Goal: Information Seeking & Learning: Find specific page/section

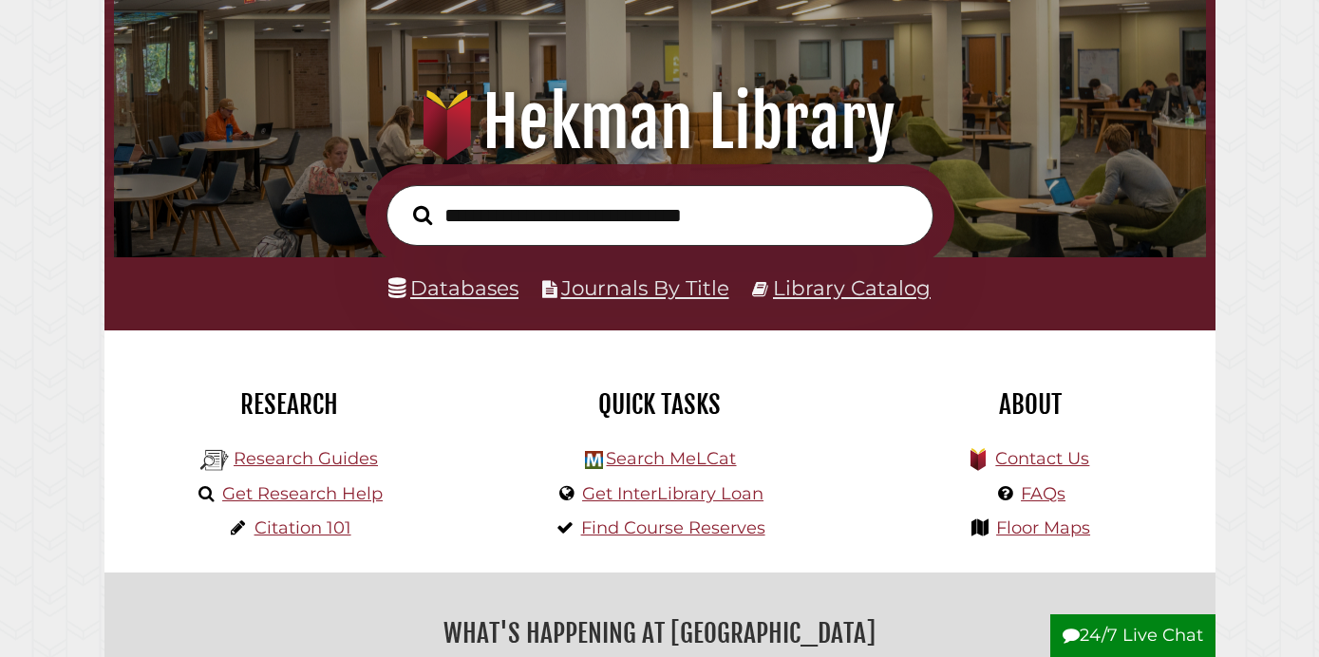
scroll to position [200, 0]
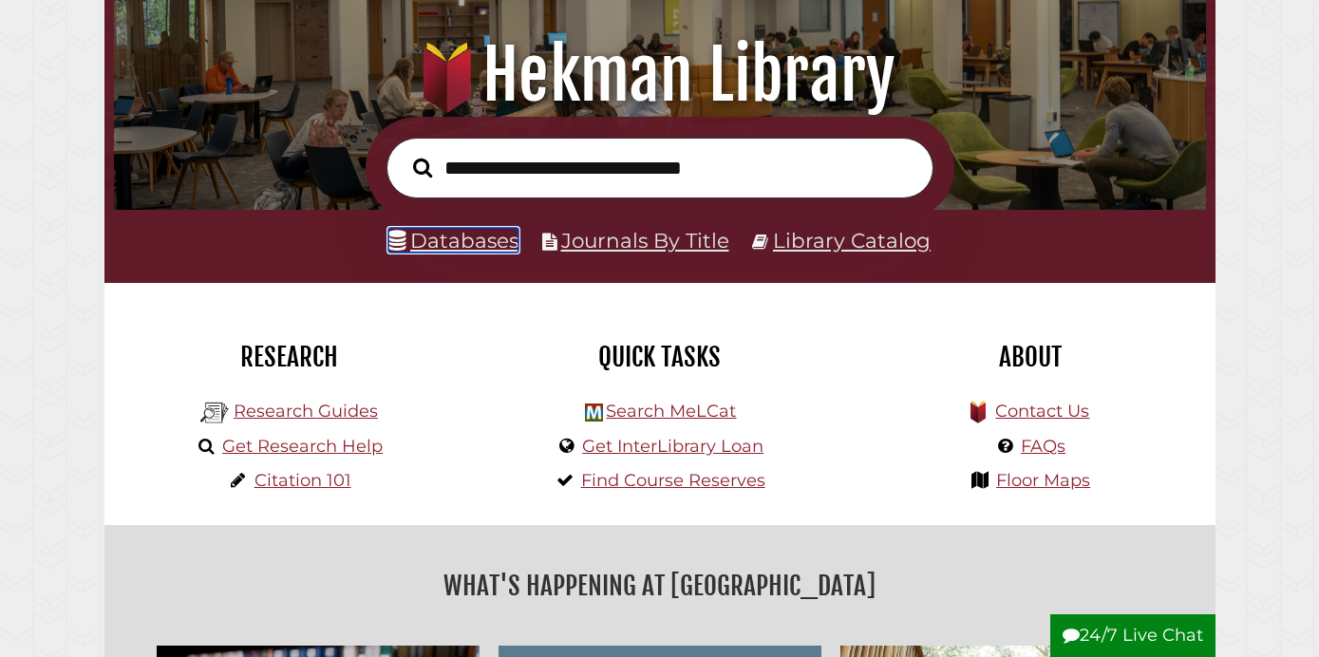
click at [448, 240] on link "Databases" at bounding box center [453, 240] width 130 height 25
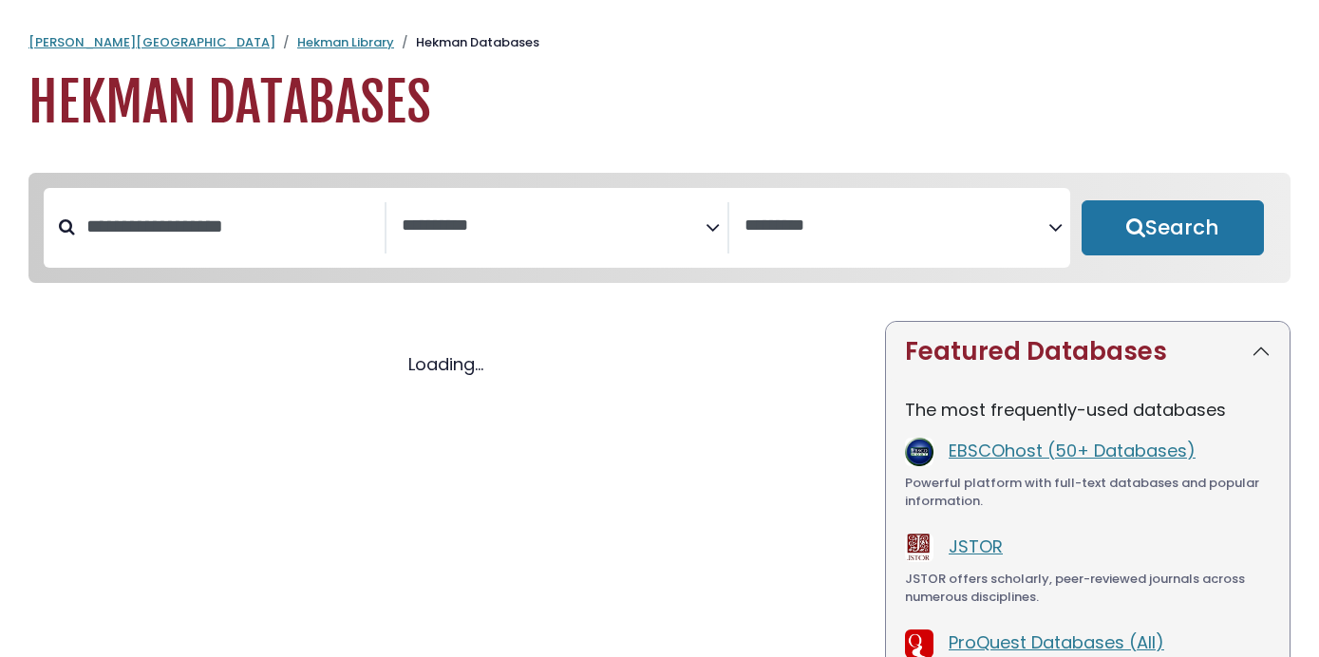
select select "Database Subject Filter"
select select "Database Vendors Filter"
select select "Database Subject Filter"
select select "Database Vendors Filter"
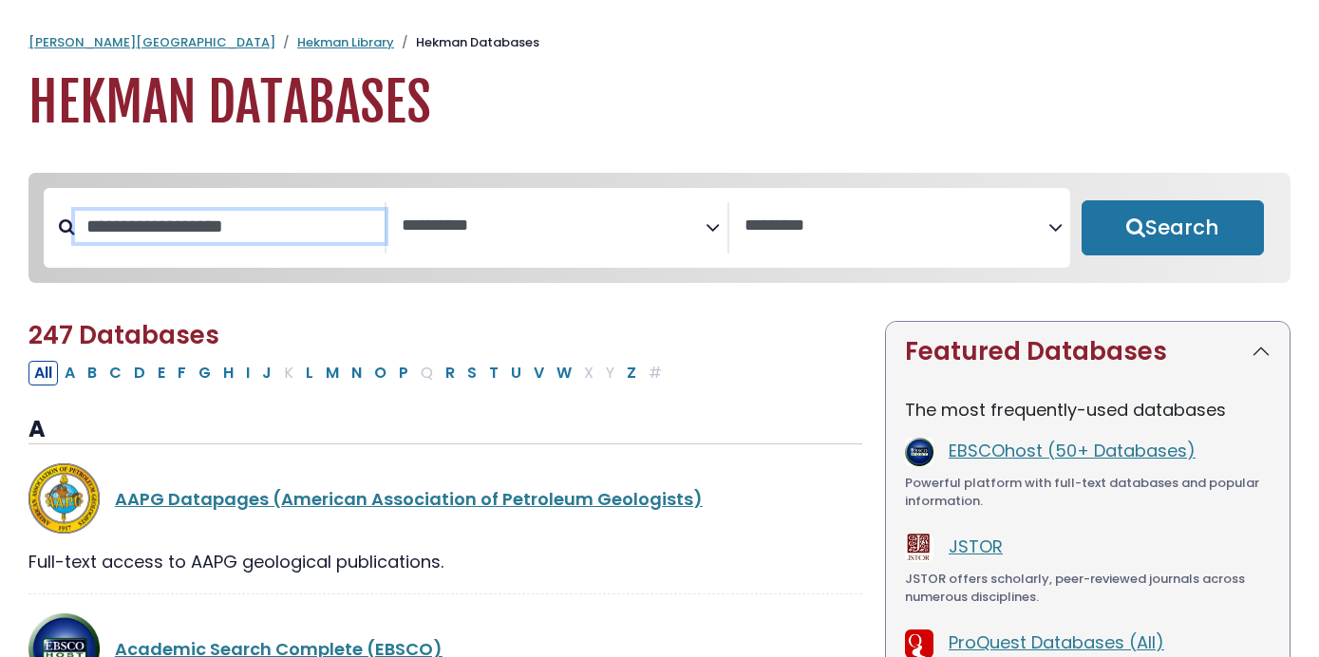
click at [250, 216] on input "Search database by title or keyword" at bounding box center [230, 226] width 310 height 31
type input "********"
click at [1082, 200] on button "Search" at bounding box center [1173, 227] width 182 height 55
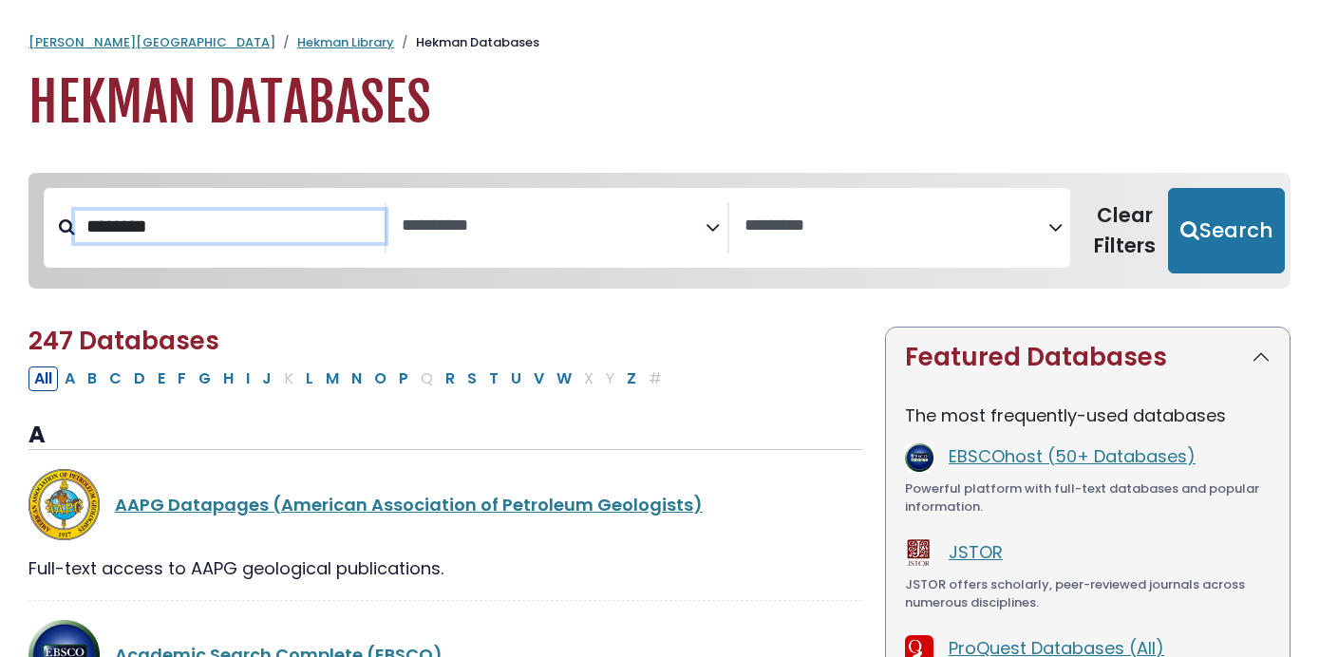
select select "Database Subject Filter"
select select "Database Vendors Filter"
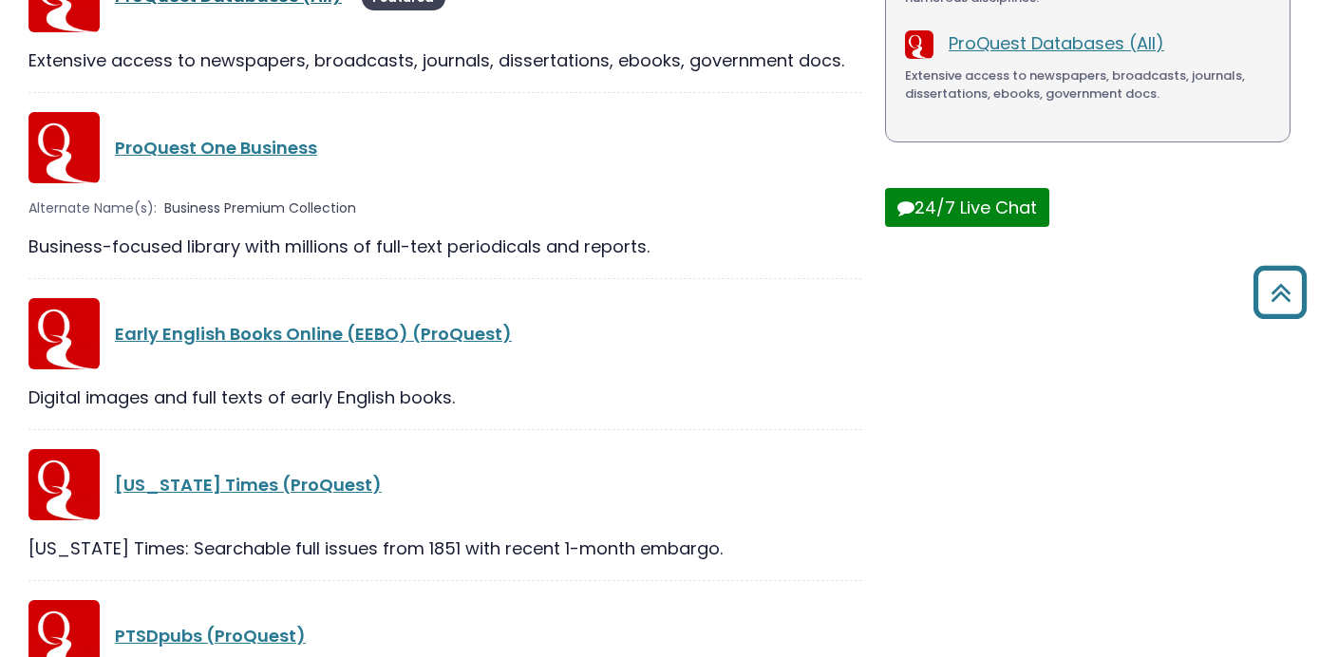
scroll to position [608, 0]
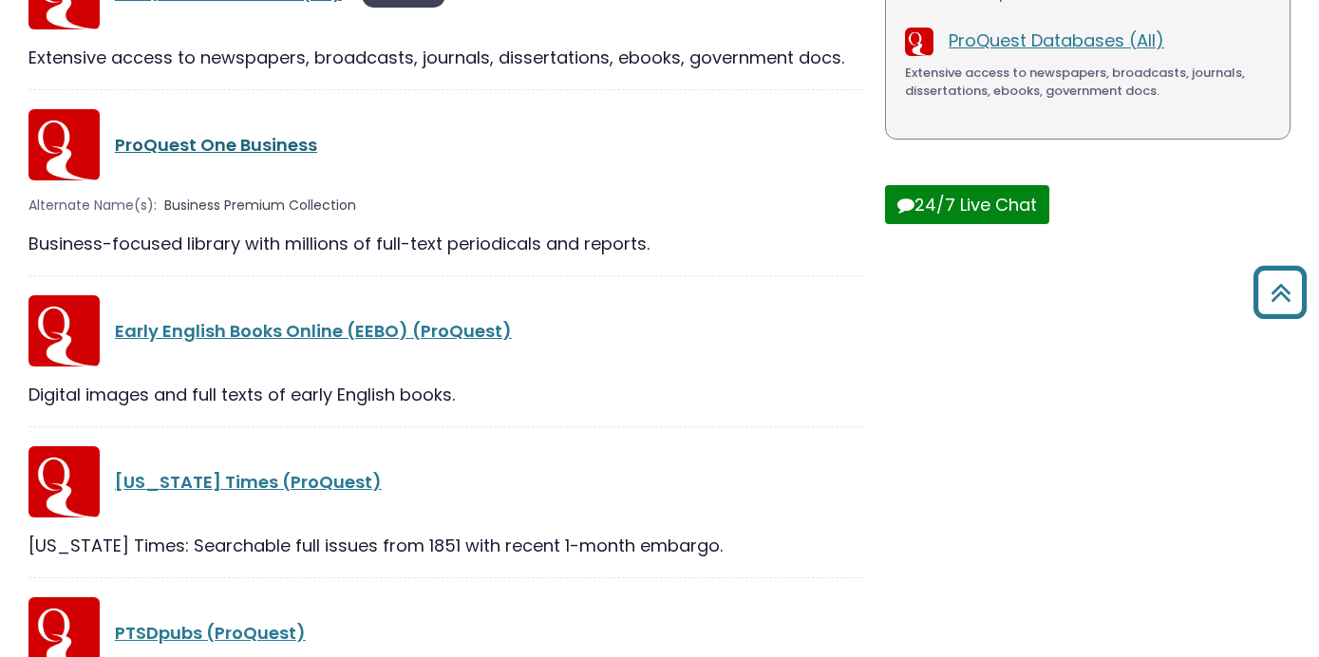
click at [239, 147] on link "ProQuest One Business" at bounding box center [216, 145] width 202 height 24
